Goal: Transaction & Acquisition: Purchase product/service

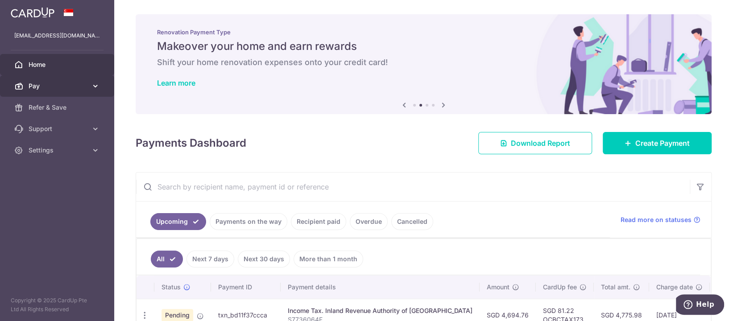
click at [73, 87] on span "Pay" at bounding box center [58, 86] width 59 height 9
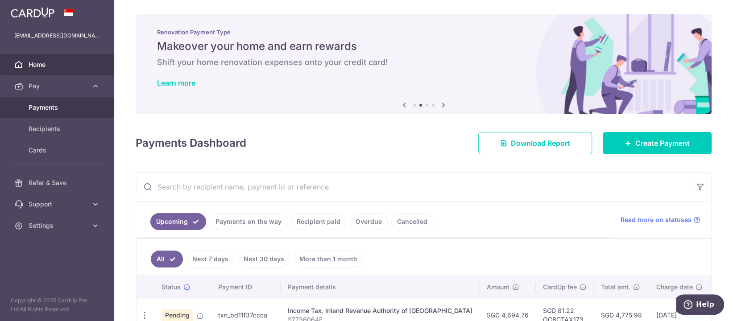
click at [73, 112] on span "Payments" at bounding box center [58, 107] width 59 height 9
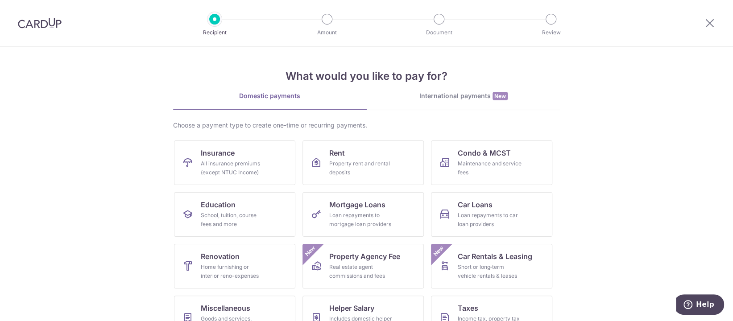
click at [485, 95] on div "International payments New" at bounding box center [464, 95] width 194 height 9
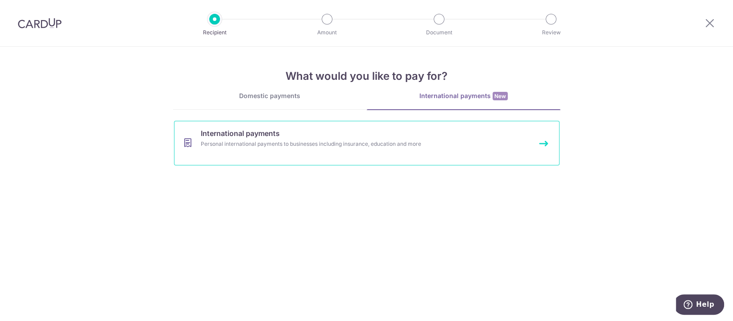
click at [380, 149] on link "International payments Personal international payments to businesses including …" at bounding box center [367, 143] width 386 height 45
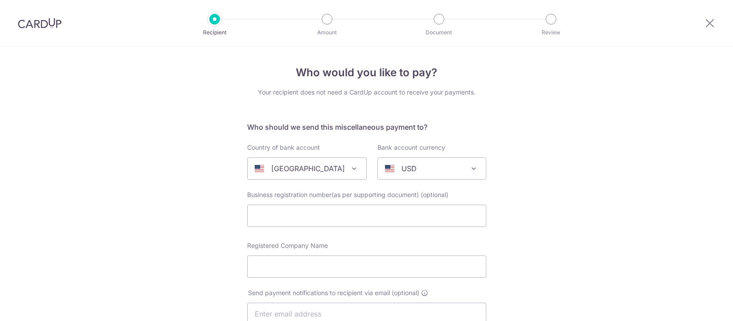
select select
click at [349, 169] on span at bounding box center [354, 168] width 11 height 11
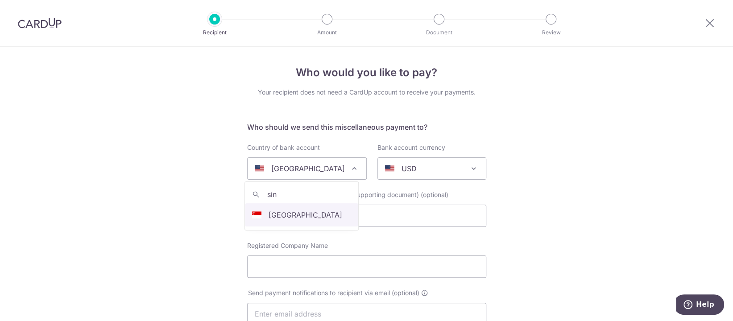
type input "sin"
select select "199"
select select "Singapore"
select select
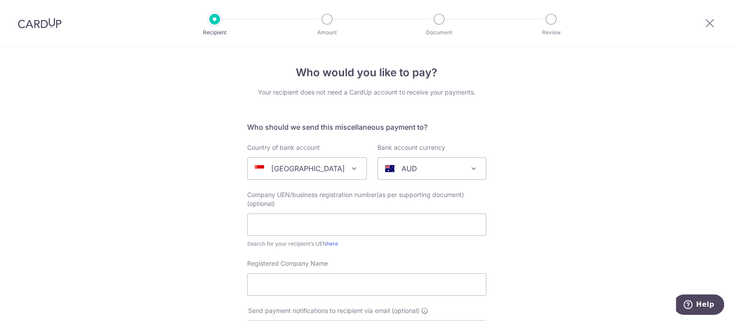
click at [448, 174] on span "AUD" at bounding box center [432, 168] width 108 height 21
type input "us"
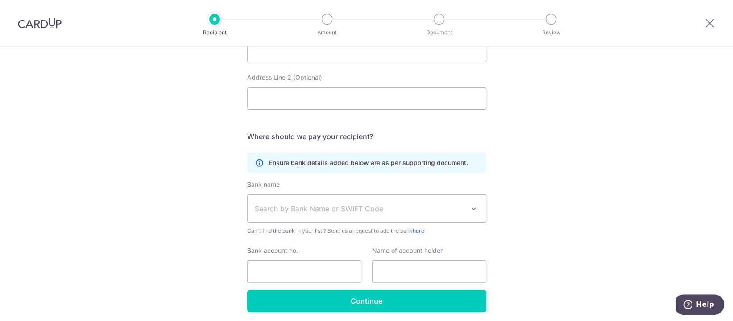
scroll to position [502, 0]
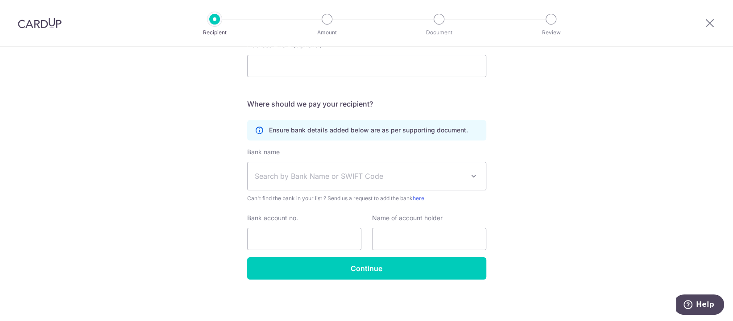
click at [63, 24] on div at bounding box center [39, 23] width 79 height 46
